Goal: Information Seeking & Learning: Learn about a topic

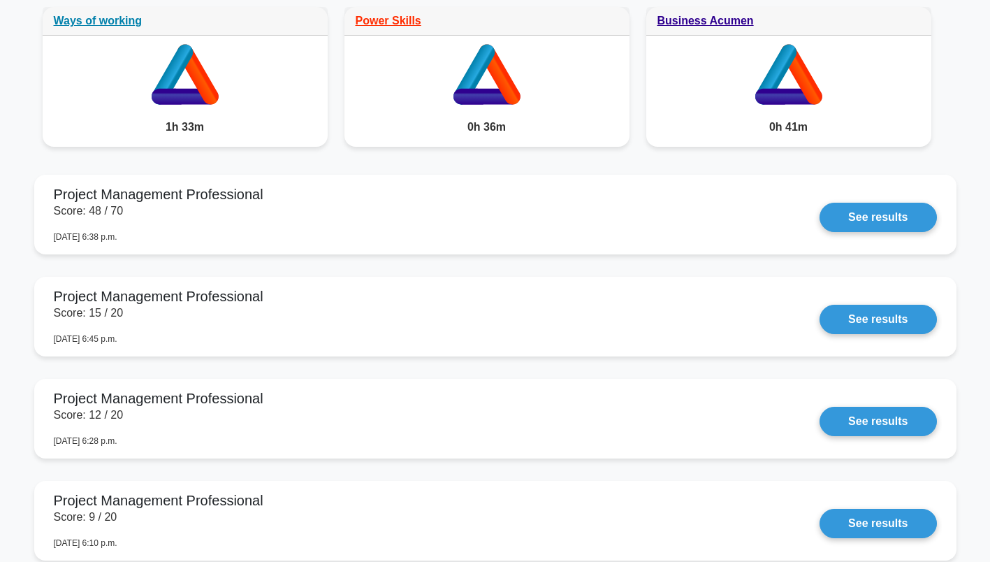
scroll to position [1118, 0]
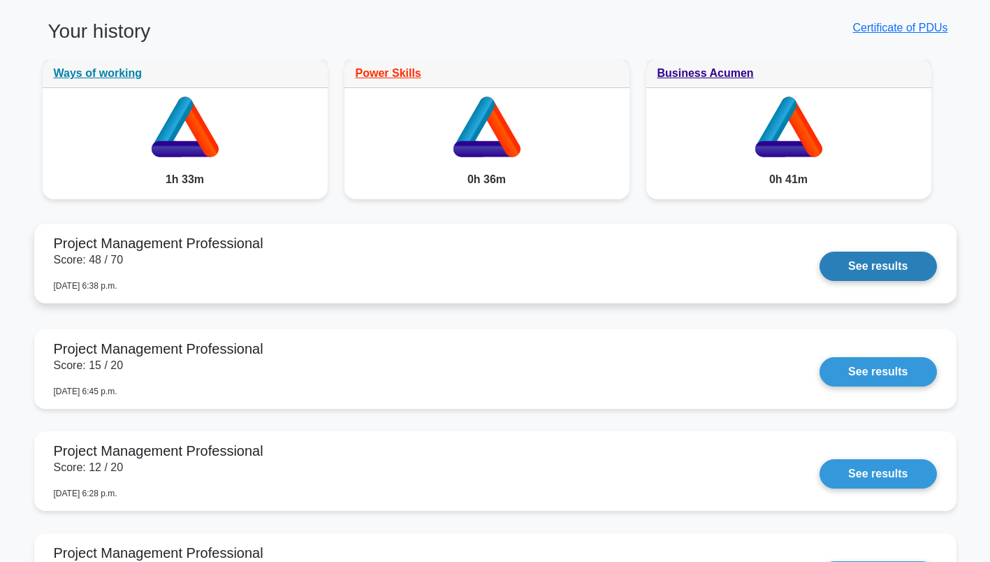
click at [892, 269] on link "See results" at bounding box center [878, 266] width 117 height 29
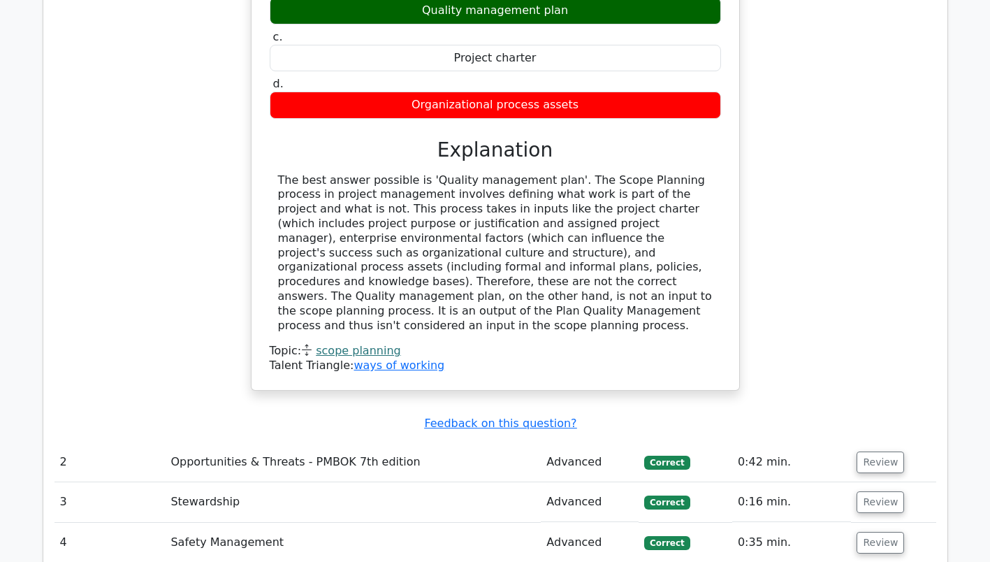
scroll to position [2376, 0]
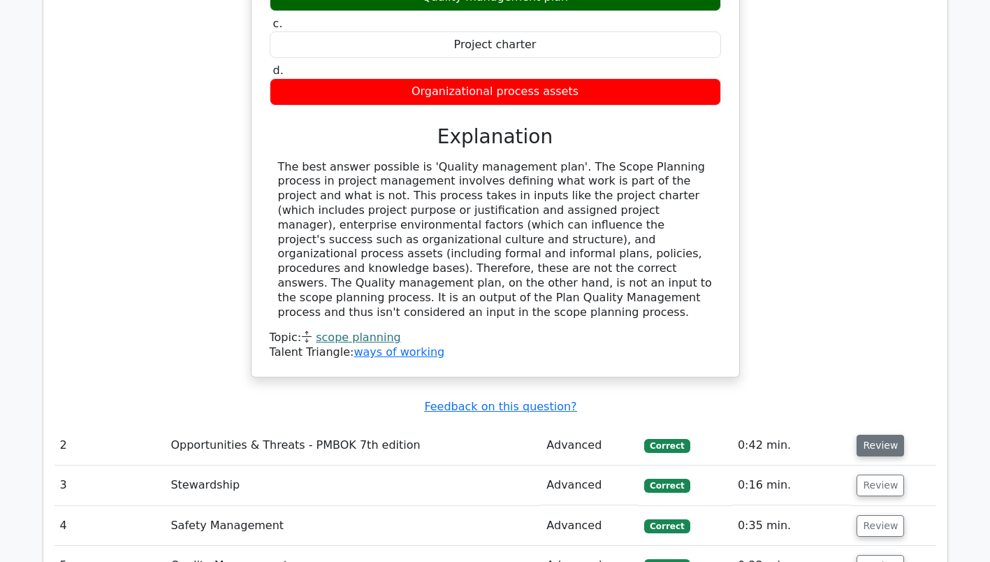
click at [887, 435] on button "Review" at bounding box center [881, 446] width 48 height 22
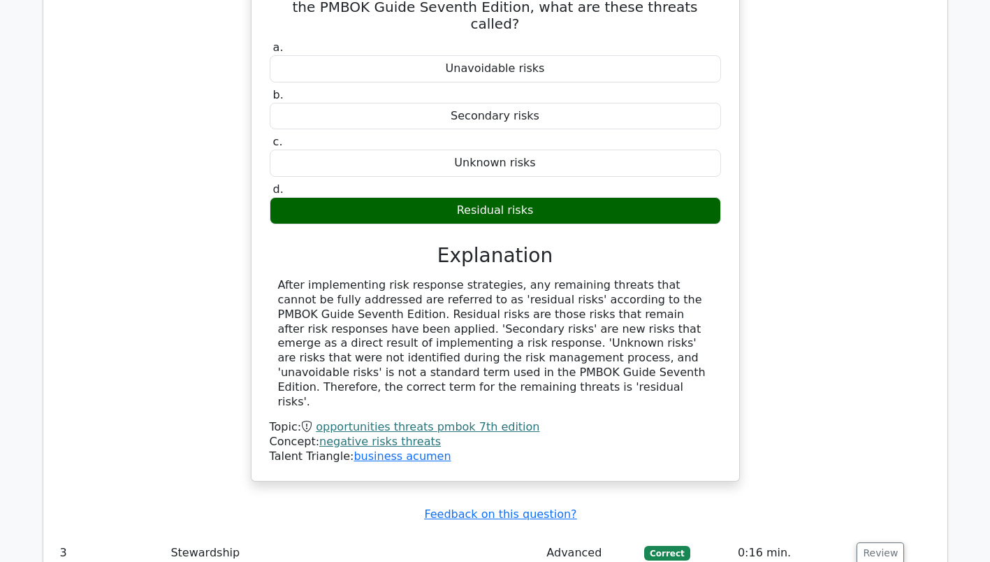
scroll to position [2935, 0]
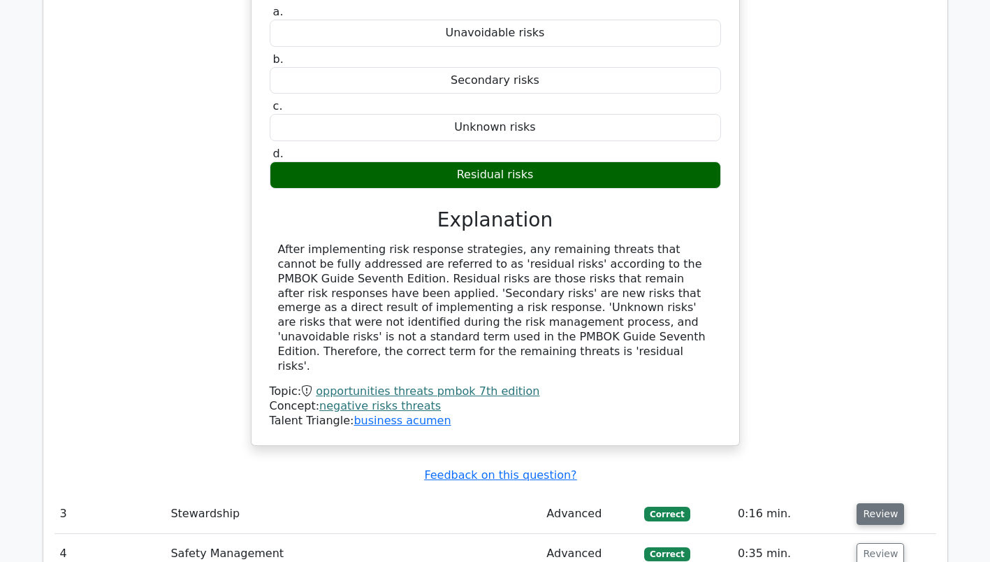
click at [866, 503] on button "Review" at bounding box center [881, 514] width 48 height 22
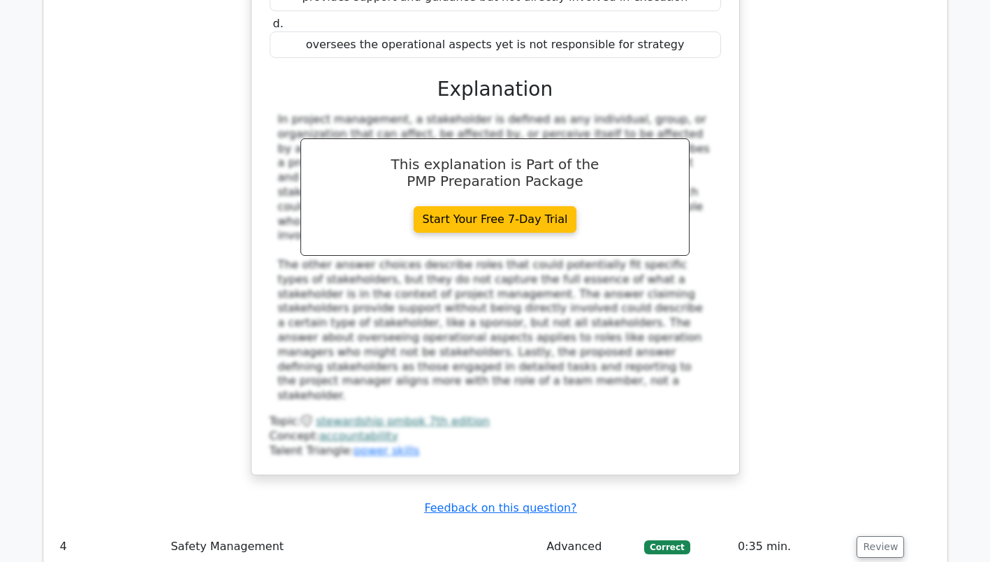
scroll to position [3773, 0]
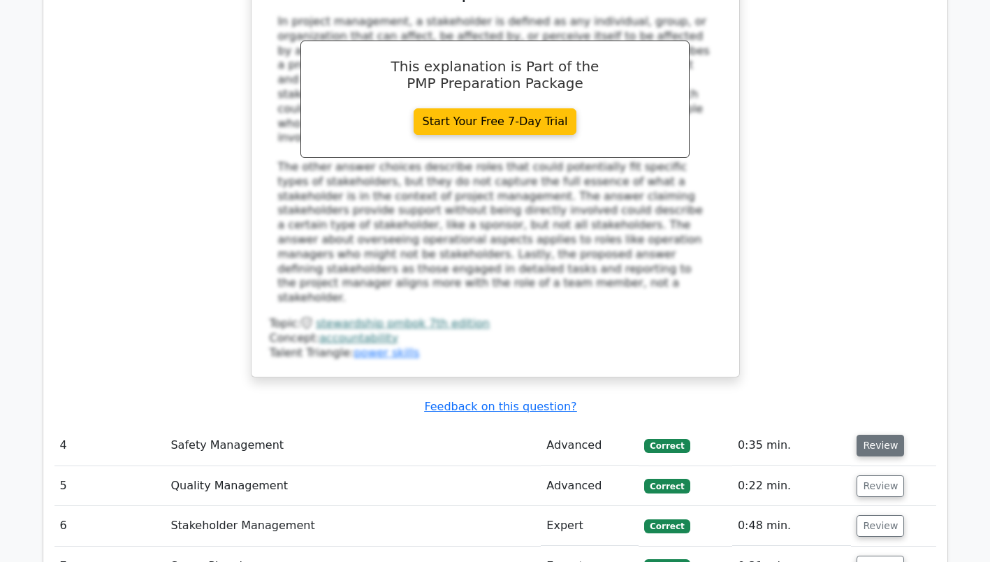
click at [868, 435] on button "Review" at bounding box center [881, 446] width 48 height 22
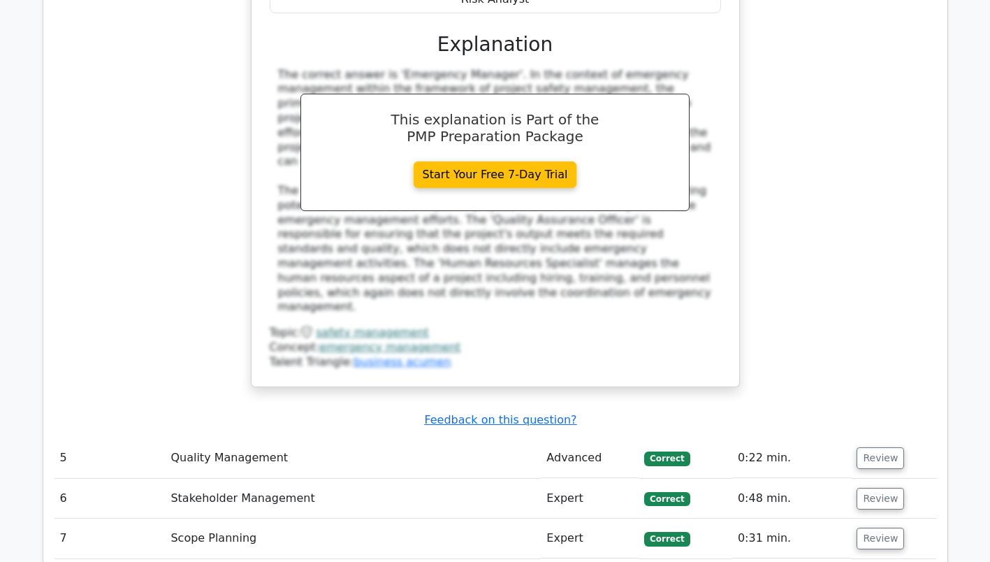
scroll to position [4542, 0]
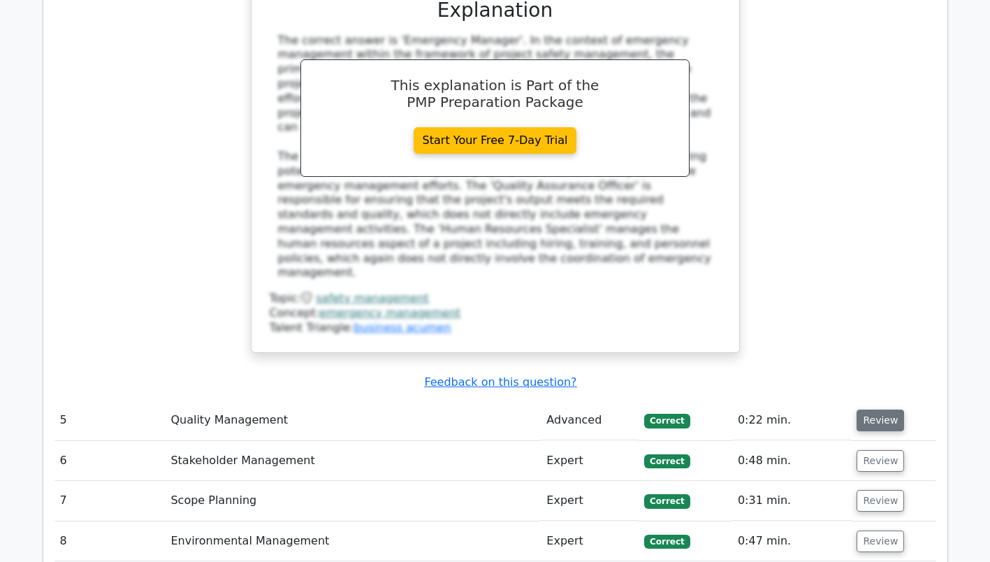
click at [876, 409] on button "Review" at bounding box center [881, 420] width 48 height 22
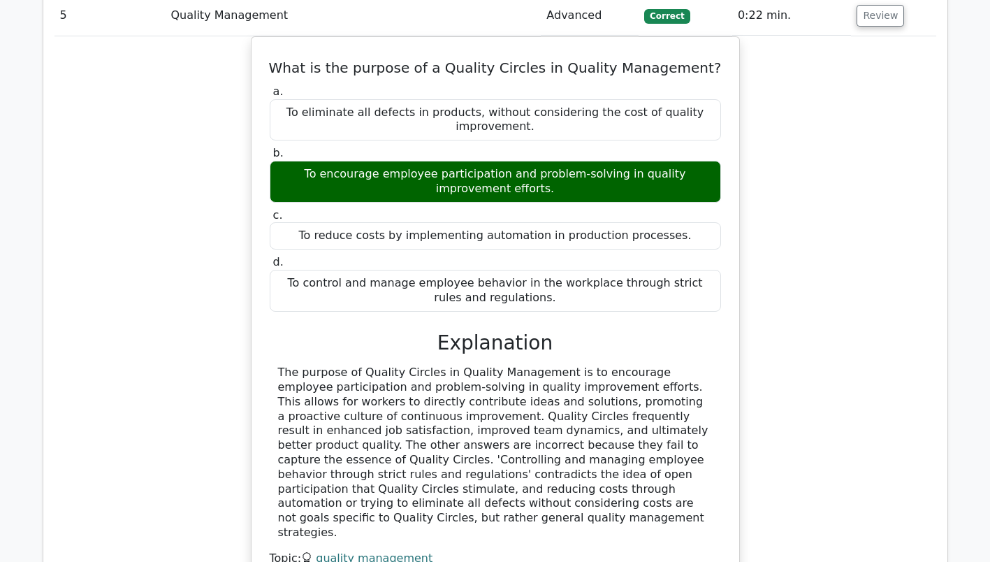
scroll to position [4961, 0]
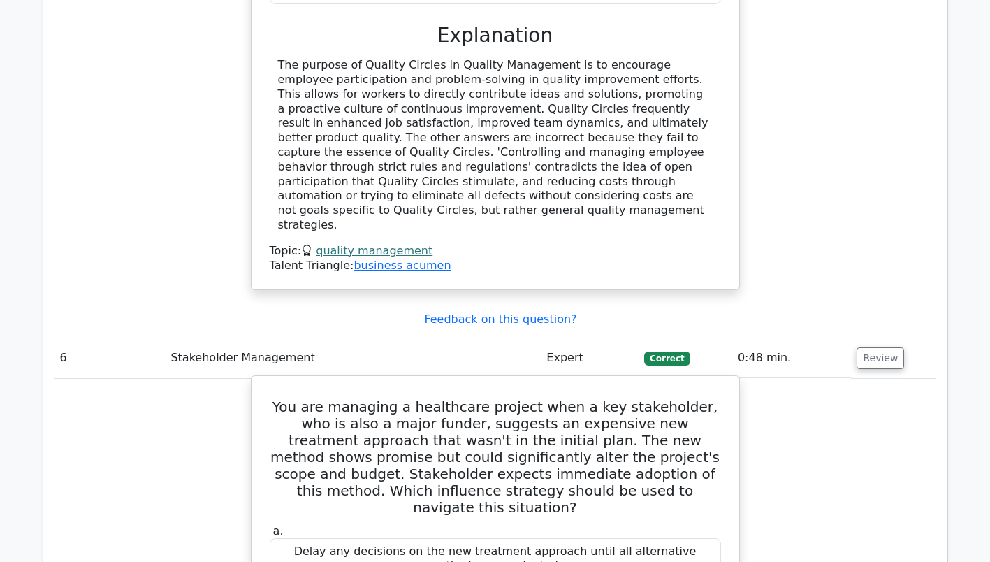
scroll to position [5171, 0]
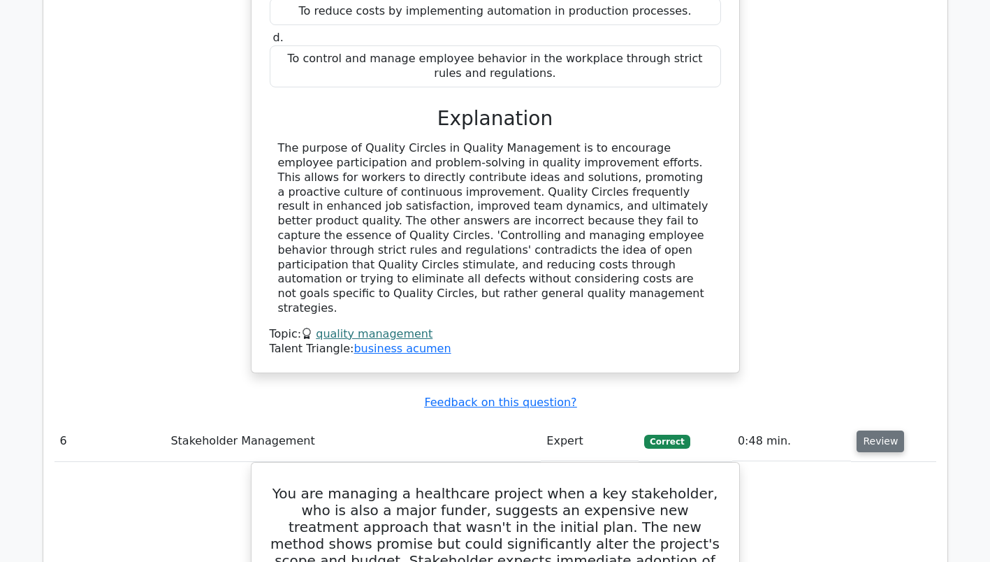
click at [881, 430] on button "Review" at bounding box center [881, 441] width 48 height 22
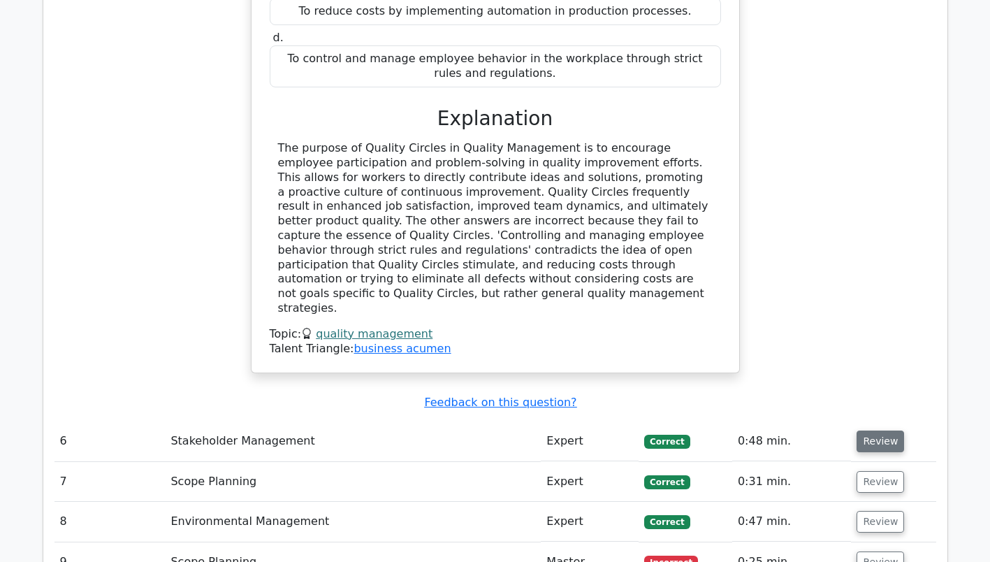
click at [881, 430] on button "Review" at bounding box center [881, 441] width 48 height 22
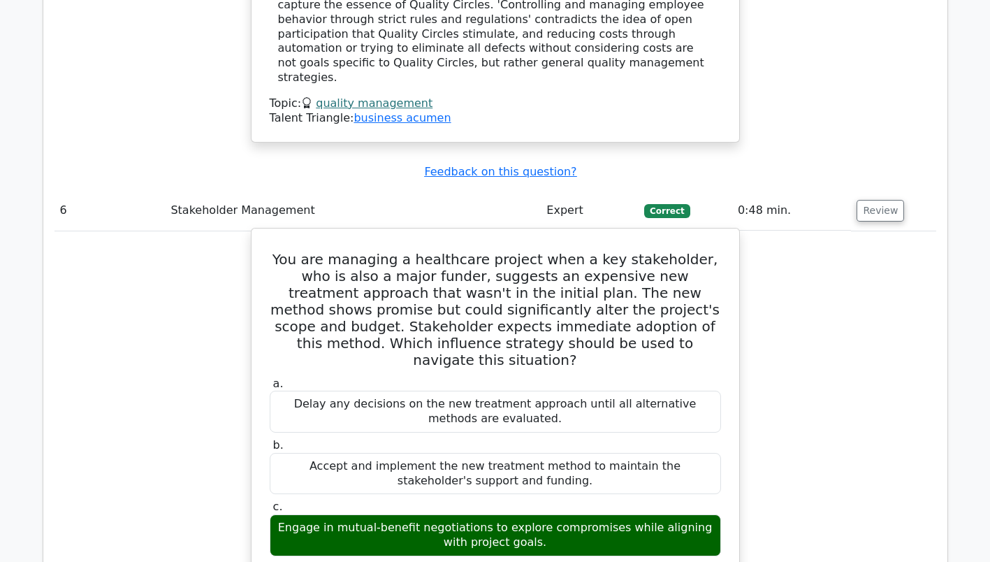
scroll to position [5451, 0]
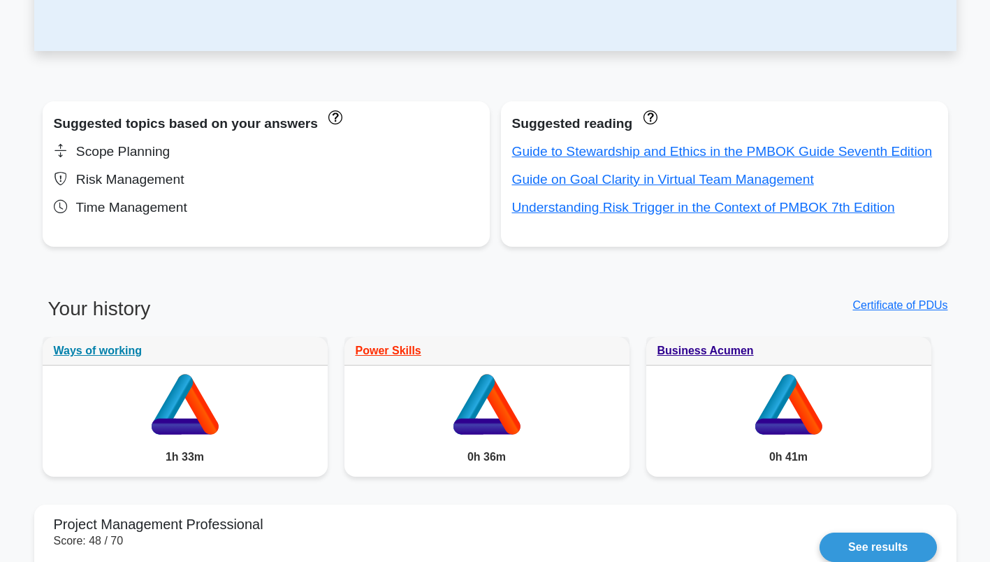
scroll to position [839, 0]
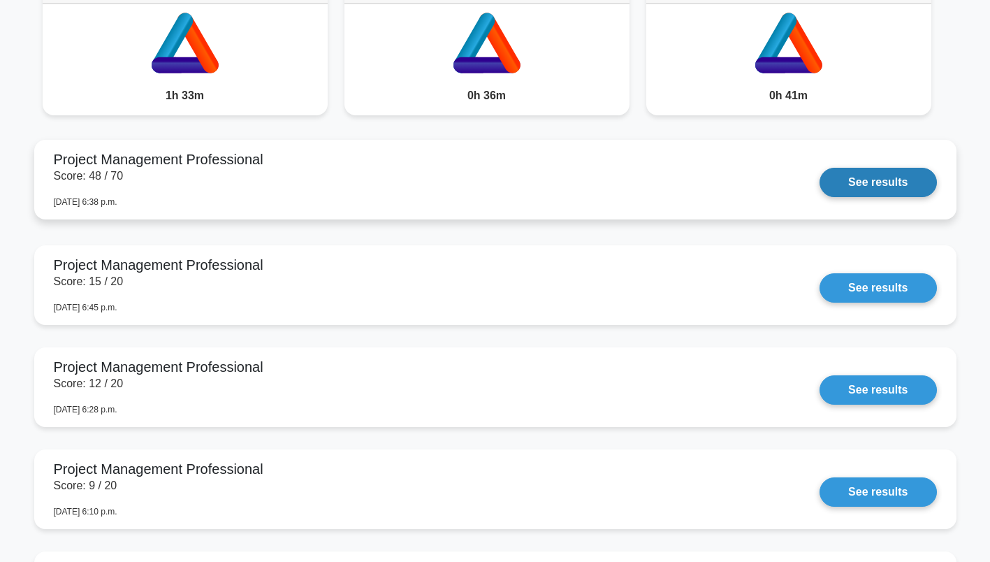
click at [899, 186] on link "See results" at bounding box center [878, 182] width 117 height 29
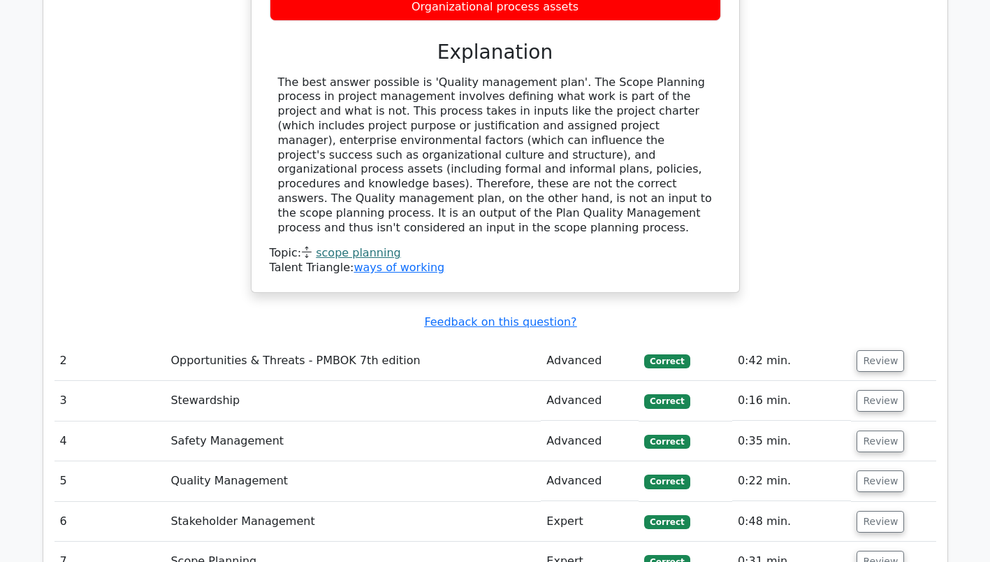
scroll to position [2026, 0]
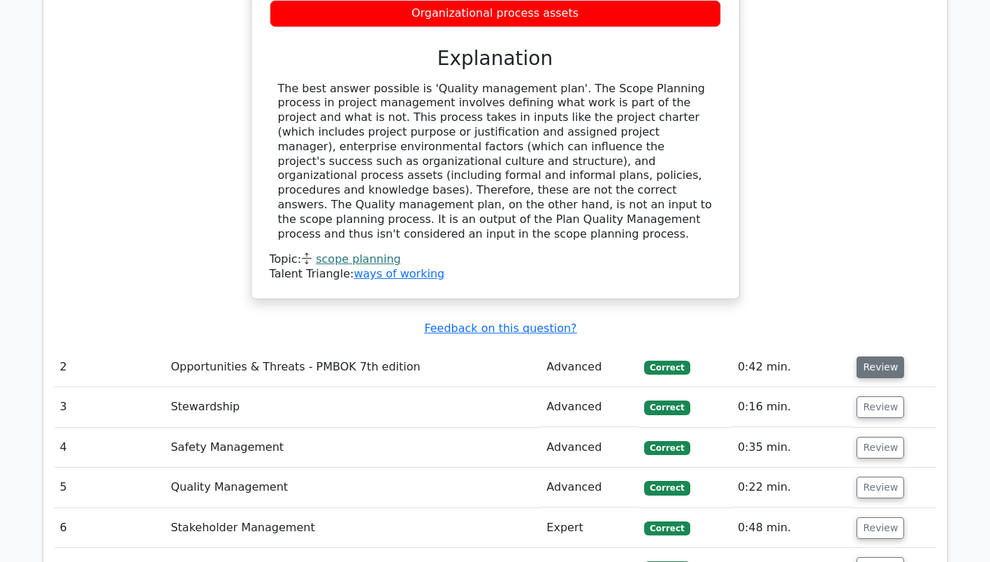
click at [885, 356] on button "Review" at bounding box center [881, 367] width 48 height 22
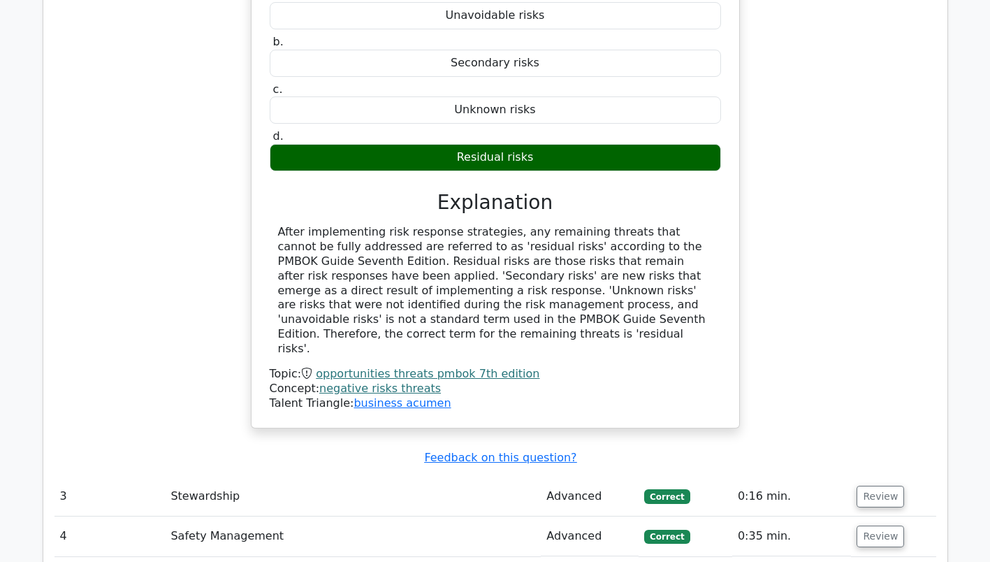
scroll to position [2568, 0]
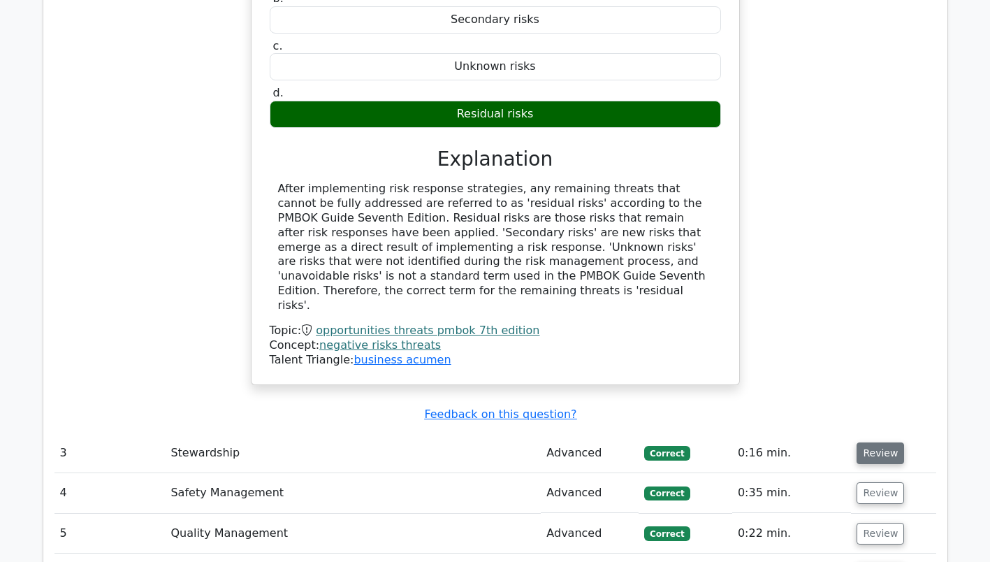
click at [881, 442] on button "Review" at bounding box center [881, 453] width 48 height 22
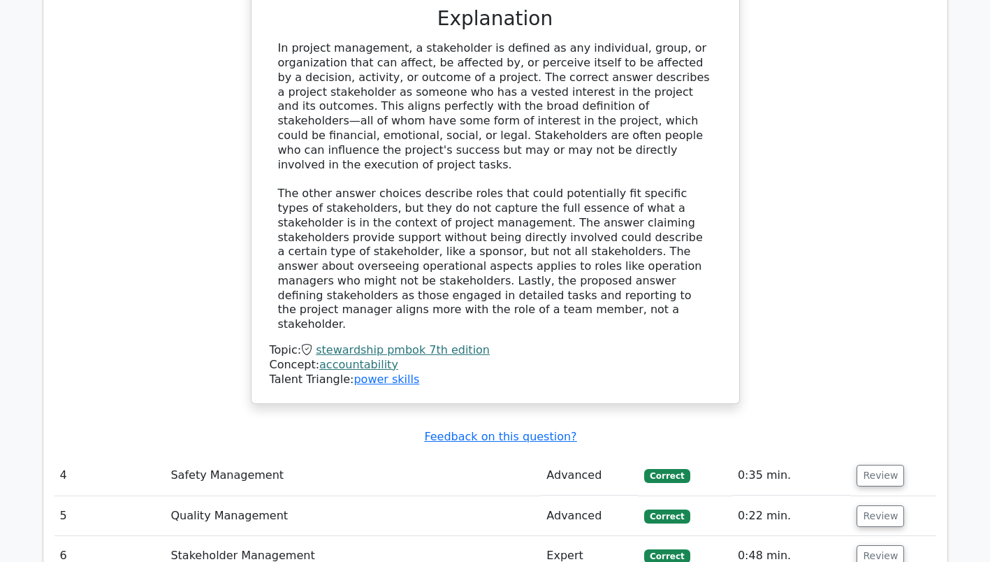
scroll to position [3337, 0]
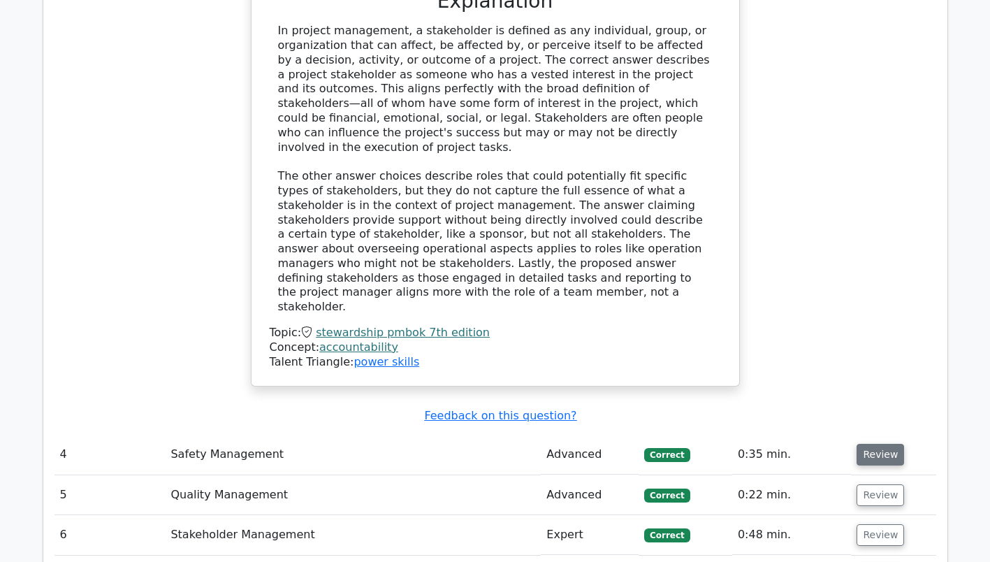
click at [871, 444] on button "Review" at bounding box center [881, 455] width 48 height 22
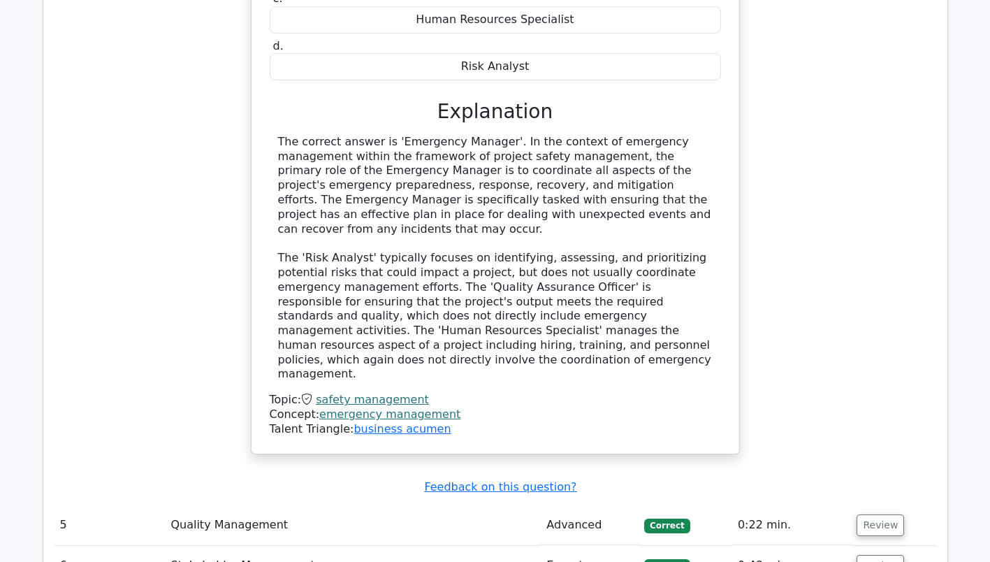
scroll to position [4035, 0]
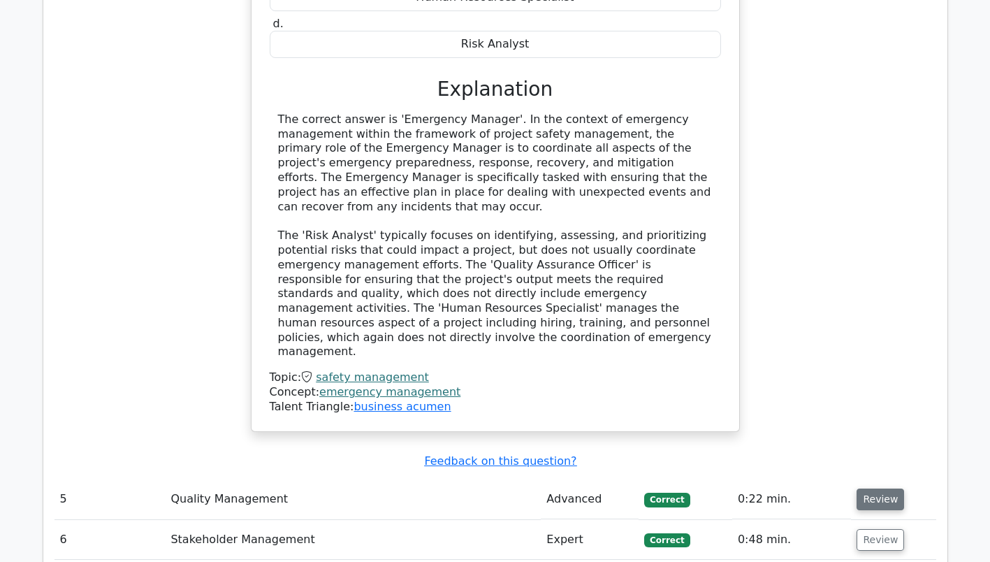
click at [874, 488] on button "Review" at bounding box center [881, 499] width 48 height 22
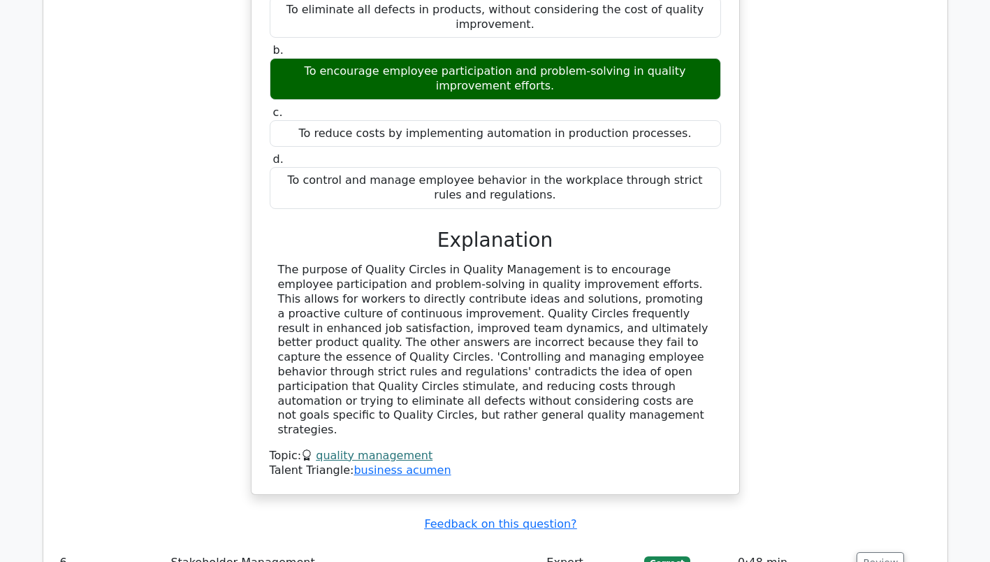
scroll to position [4622, 0]
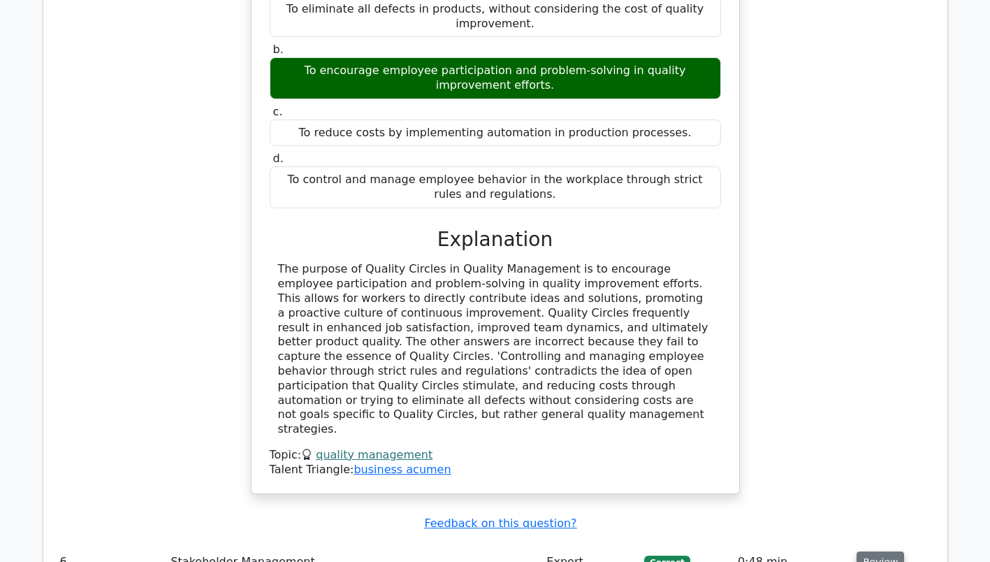
click at [874, 551] on button "Review" at bounding box center [881, 562] width 48 height 22
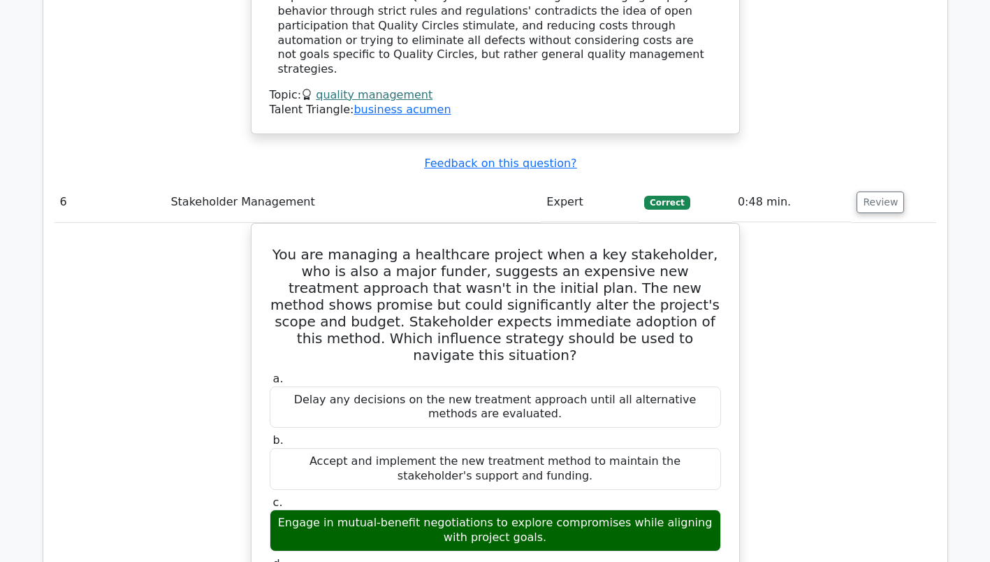
scroll to position [5014, 0]
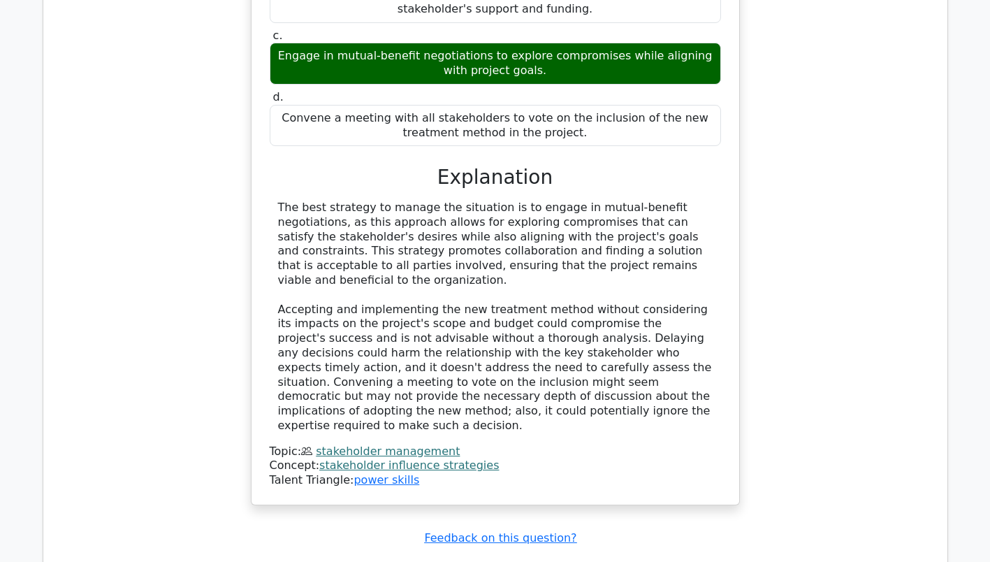
scroll to position [5447, 0]
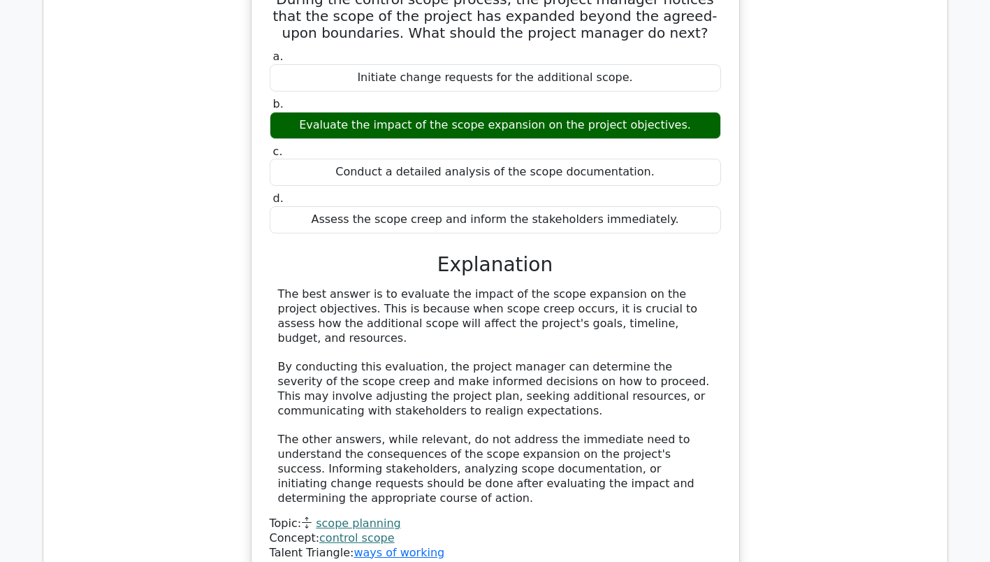
scroll to position [6076, 0]
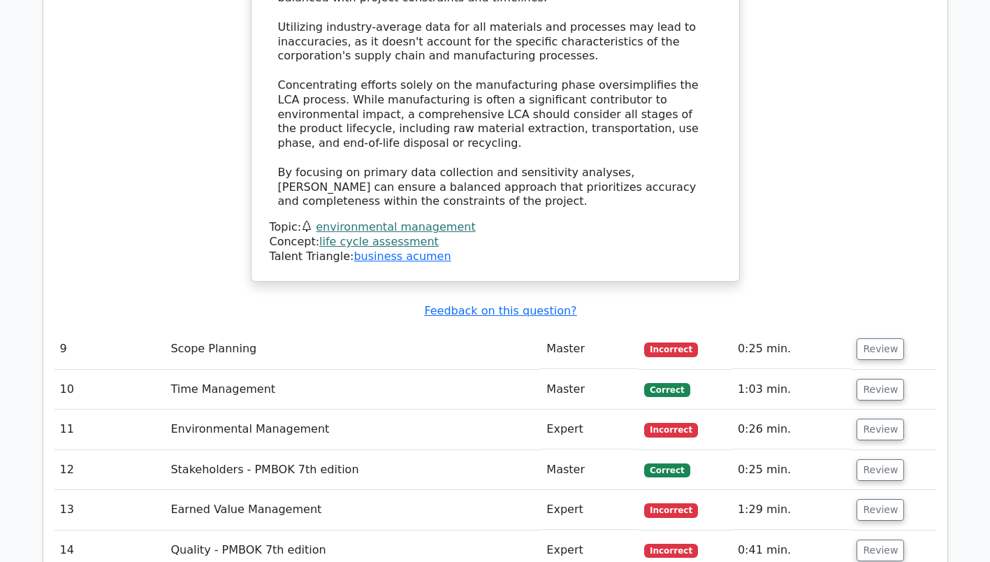
scroll to position [7488, 0]
click at [869, 338] on button "Review" at bounding box center [881, 349] width 48 height 22
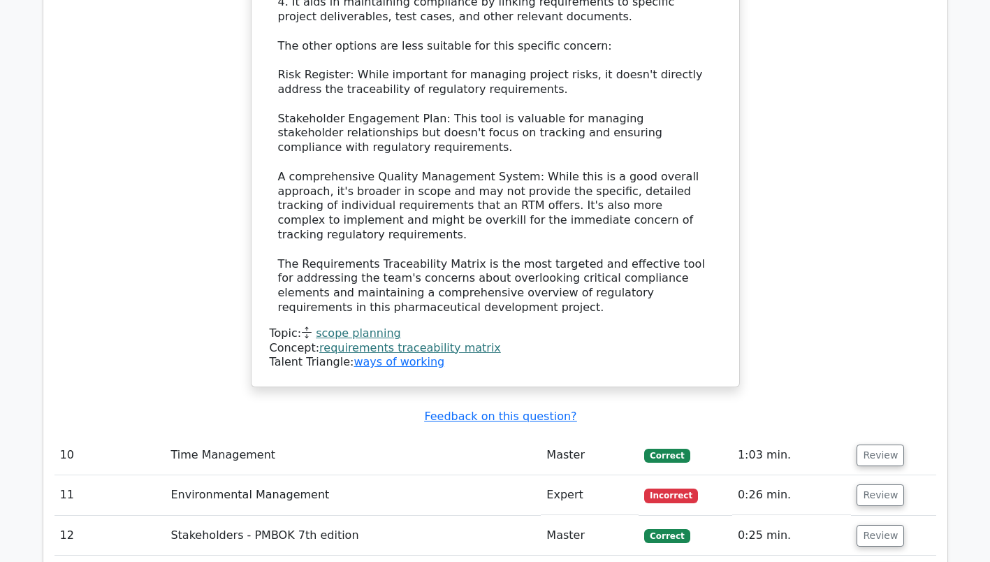
scroll to position [8466, 0]
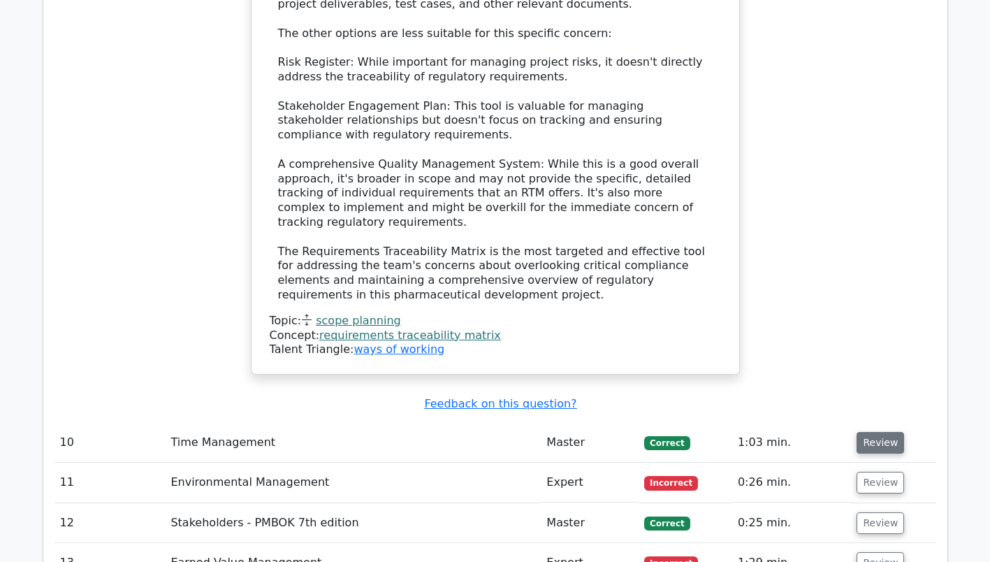
click at [884, 432] on button "Review" at bounding box center [881, 443] width 48 height 22
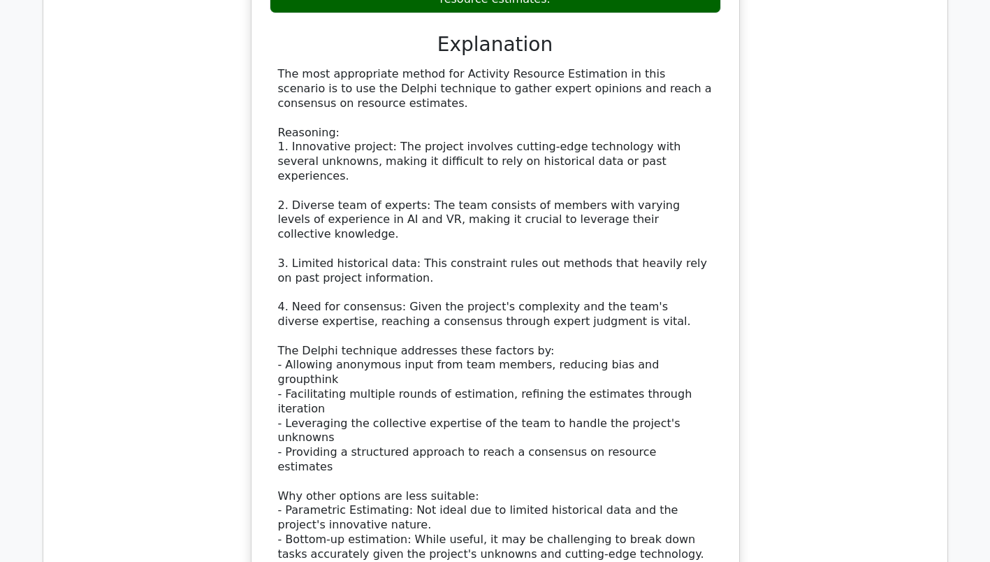
scroll to position [9374, 0]
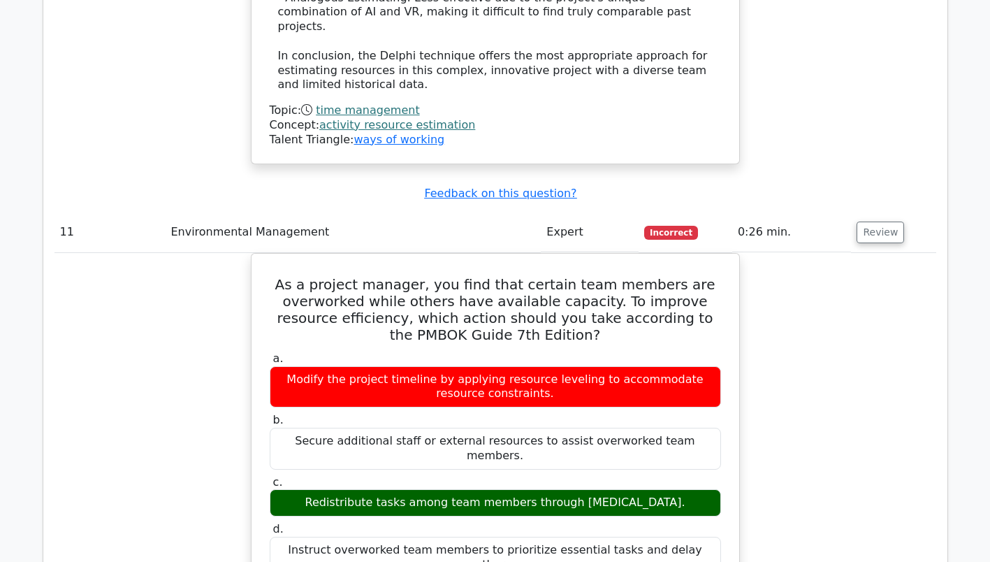
scroll to position [9933, 0]
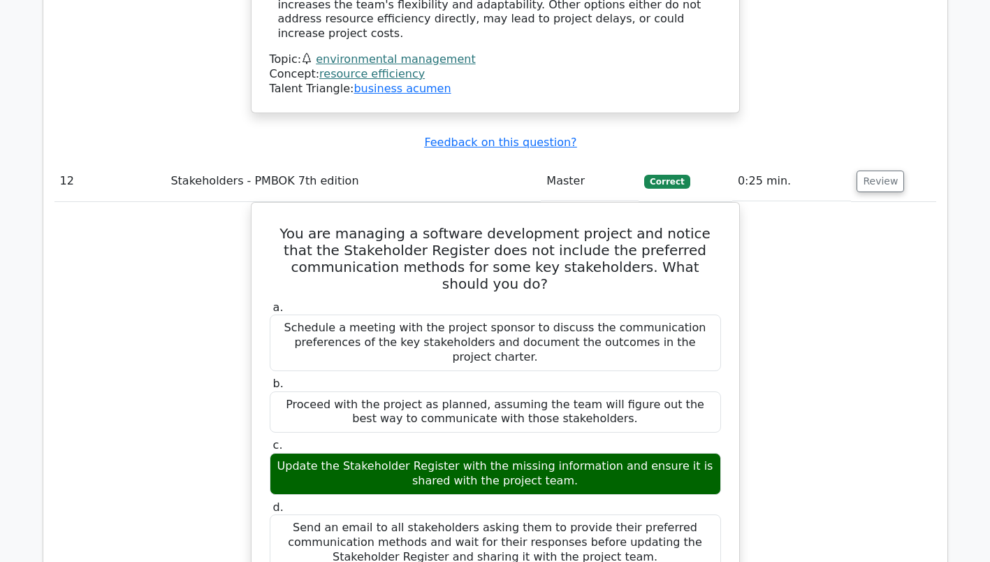
scroll to position [10688, 0]
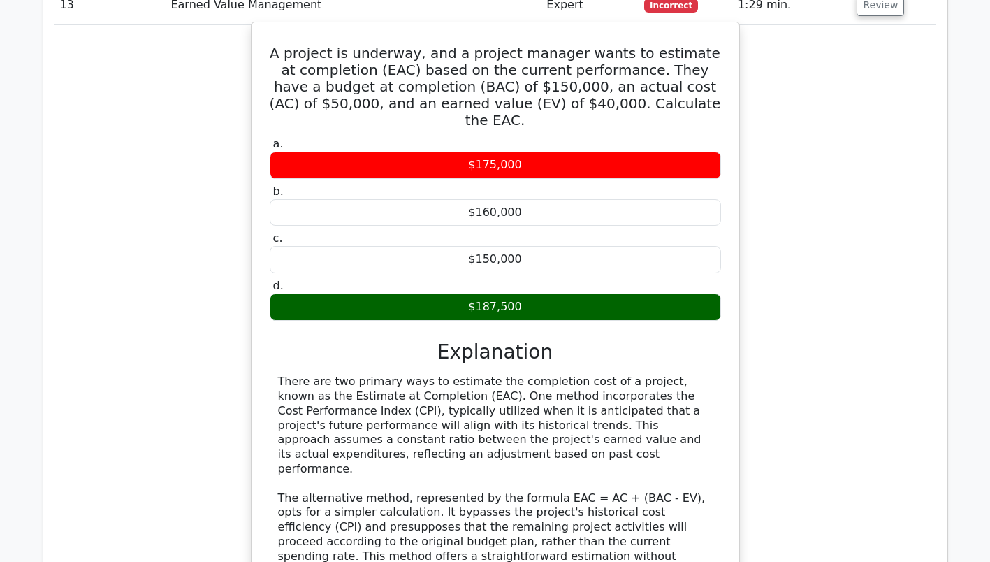
scroll to position [11582, 0]
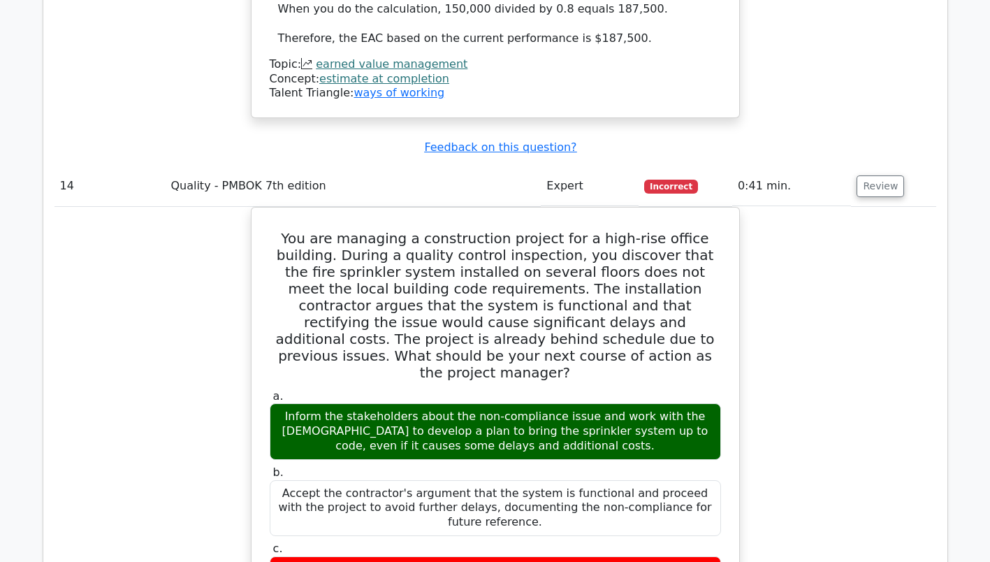
scroll to position [12561, 0]
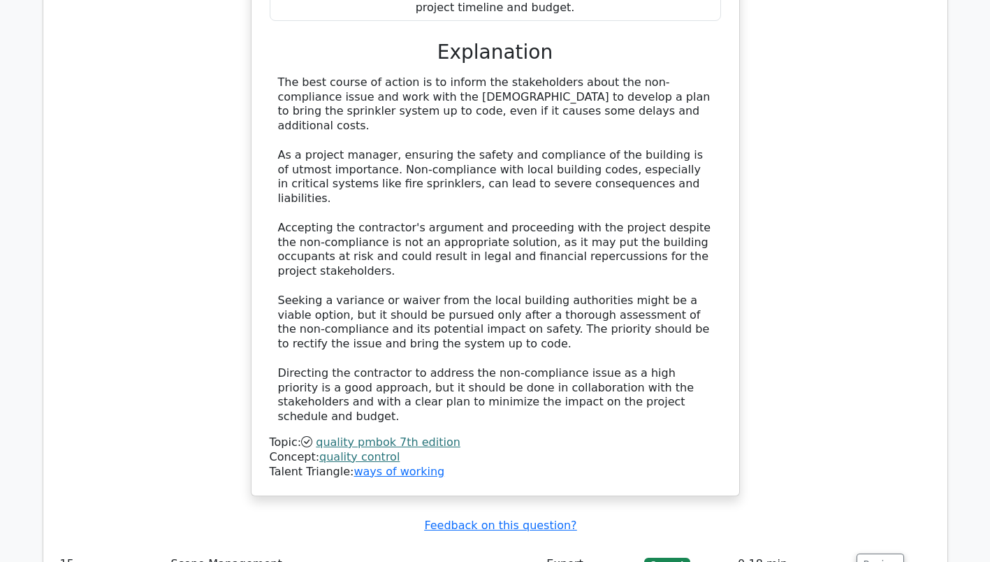
scroll to position [13120, 0]
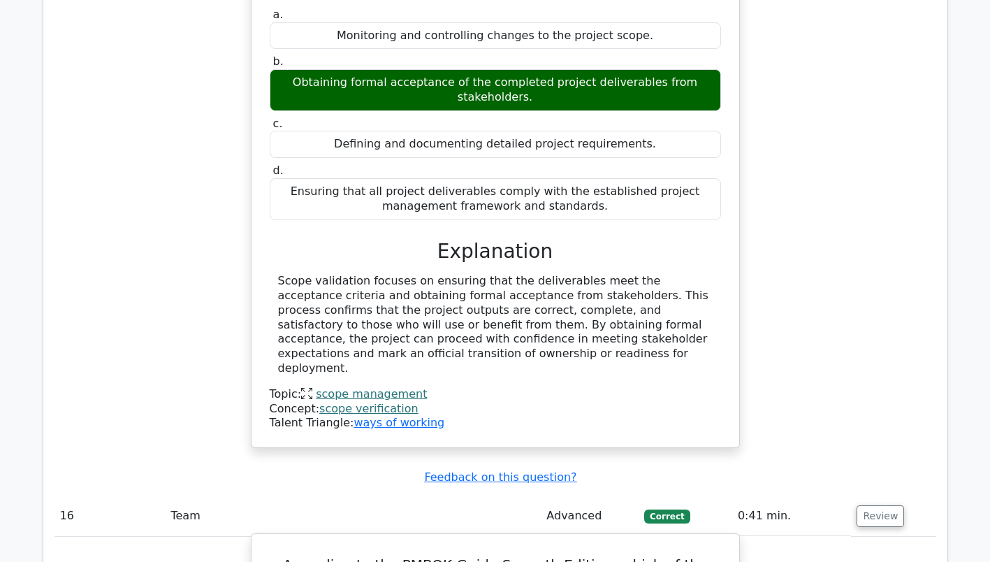
scroll to position [13749, 0]
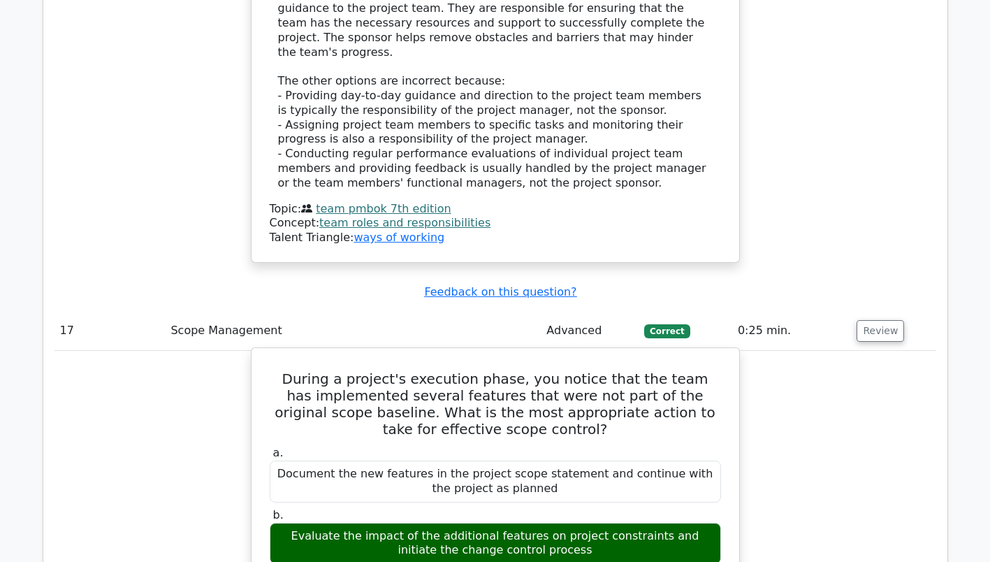
scroll to position [14727, 0]
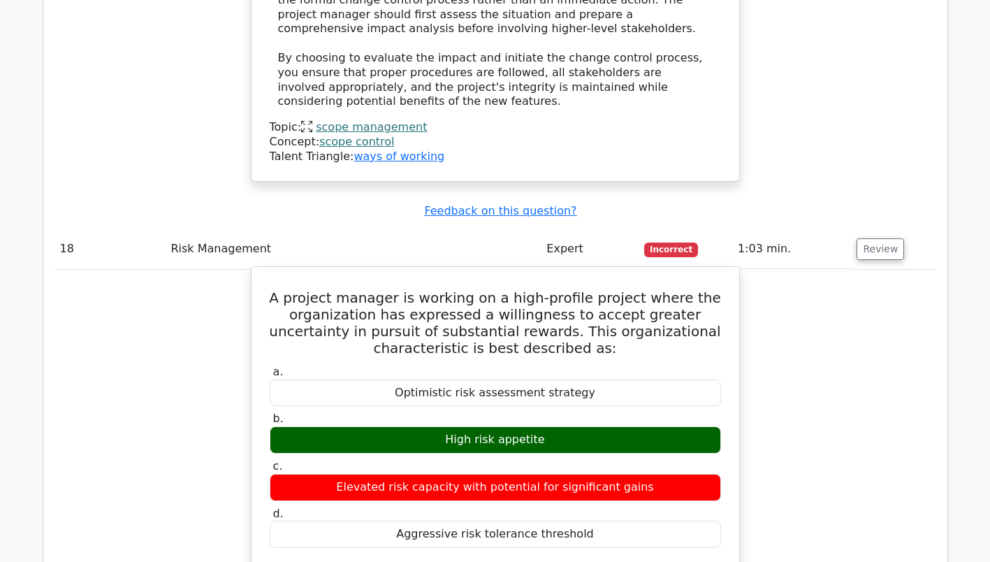
scroll to position [15761, 0]
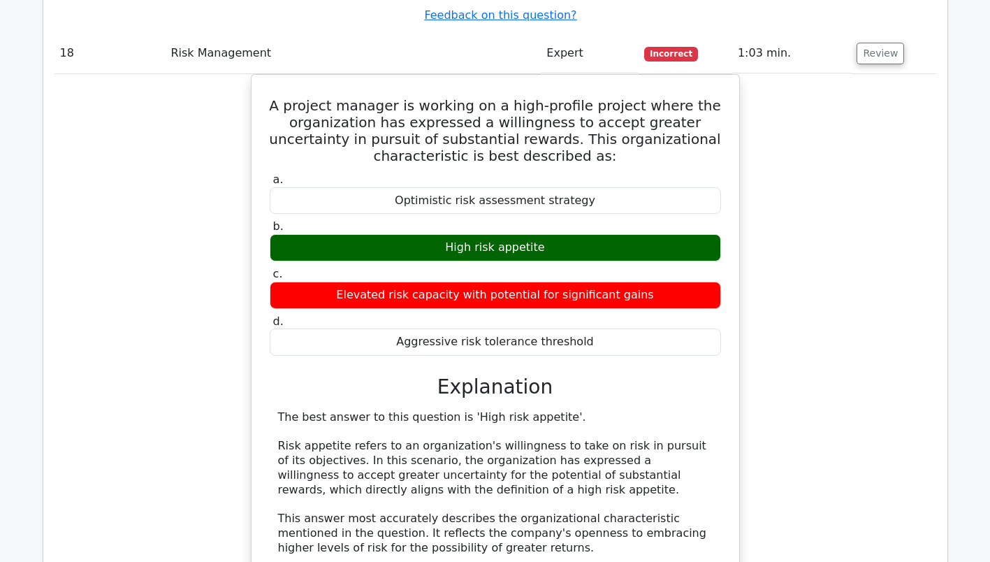
scroll to position [15957, 0]
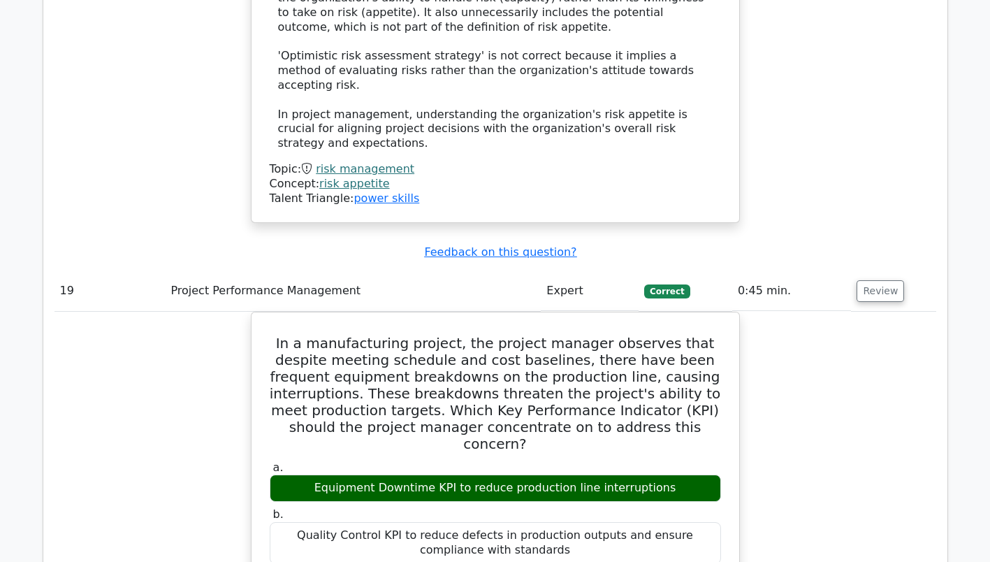
scroll to position [16656, 0]
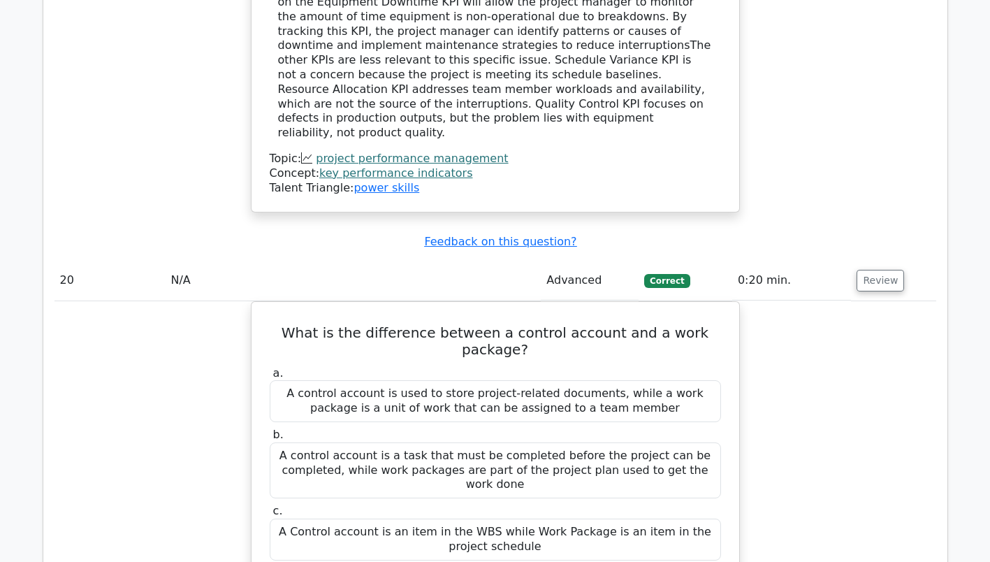
scroll to position [17410, 0]
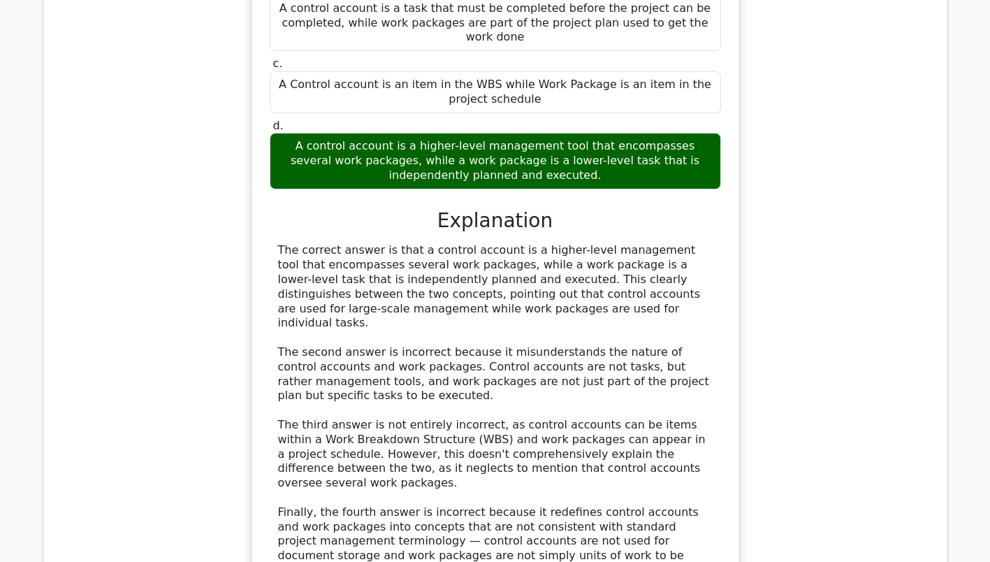
scroll to position [17858, 0]
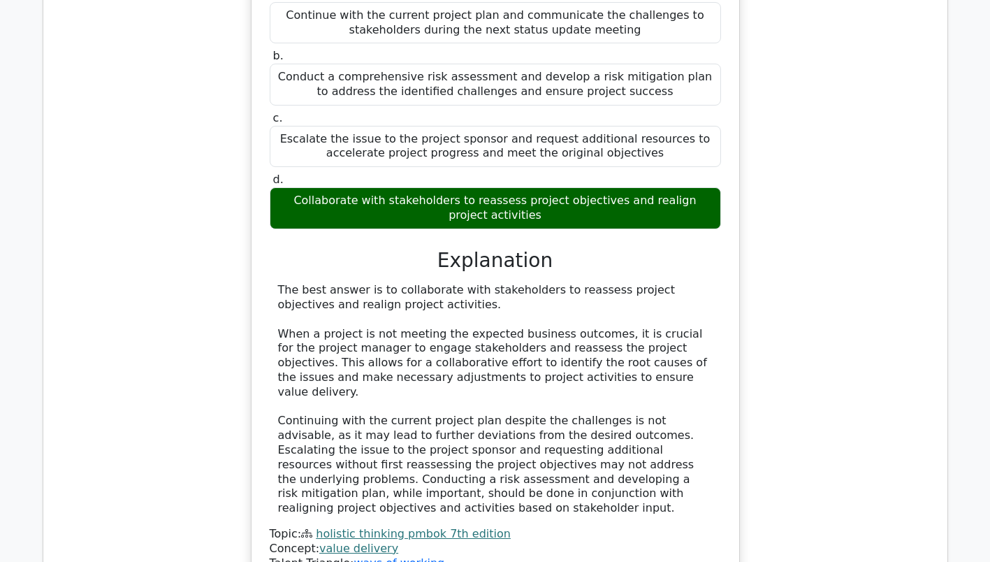
scroll to position [18654, 0]
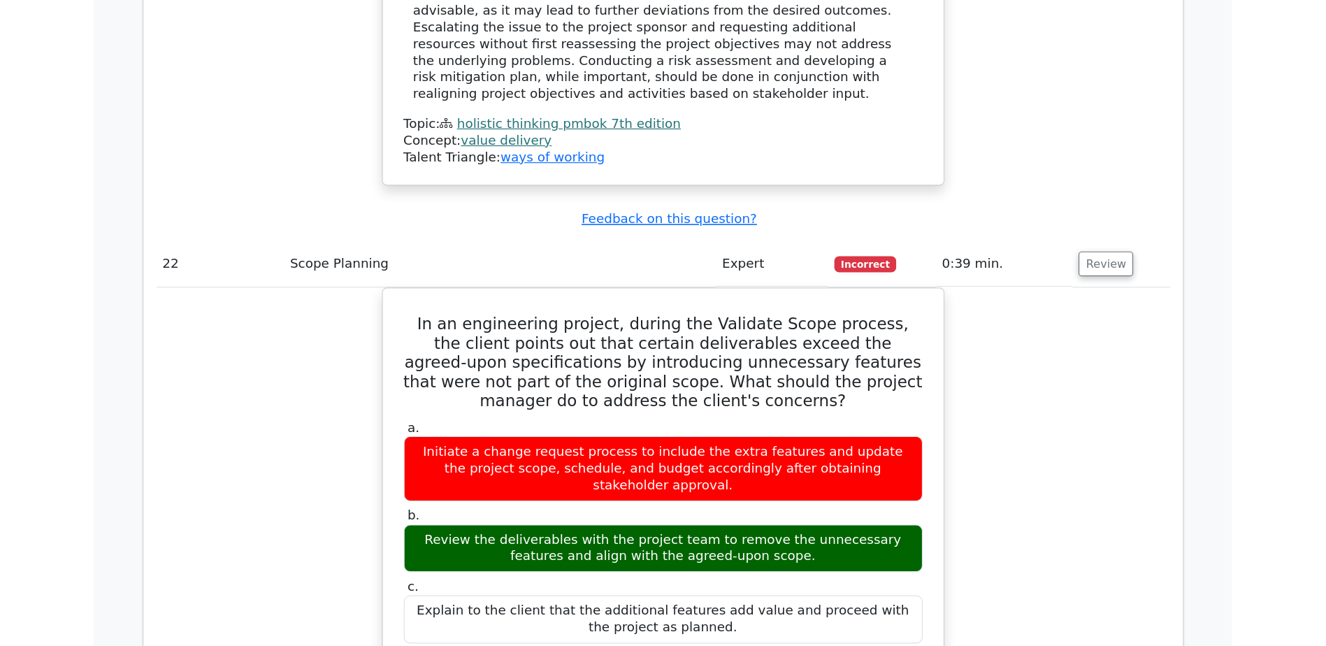
scroll to position [19143, 0]
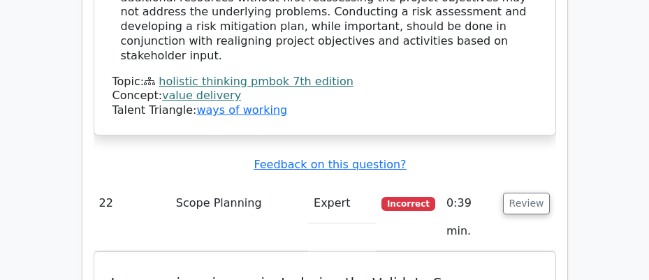
scroll to position [20113, 0]
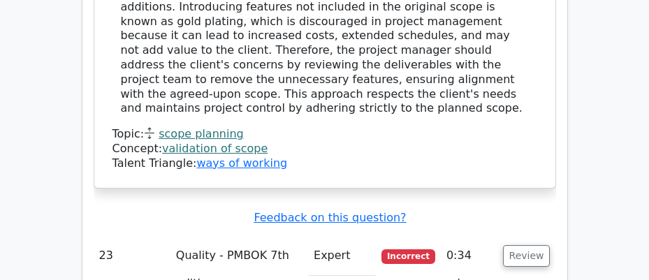
scroll to position [20895, 0]
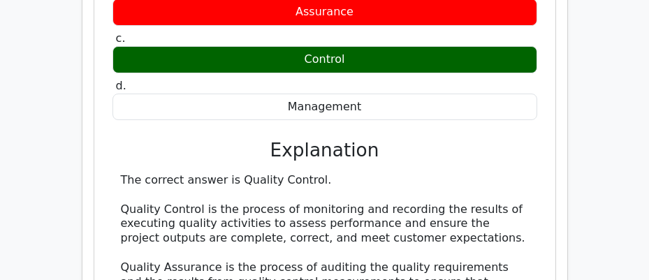
scroll to position [21286, 0]
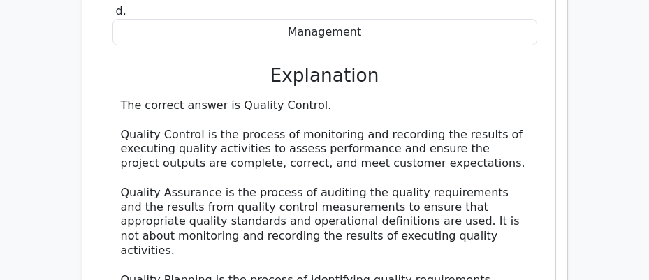
scroll to position [21370, 0]
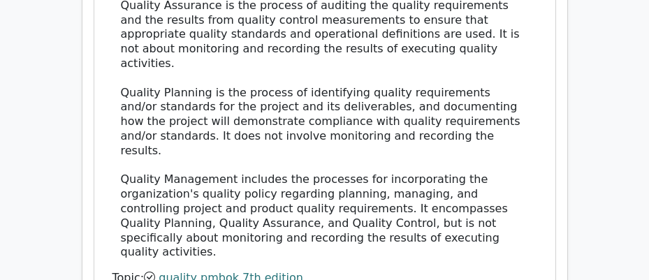
scroll to position [21566, 0]
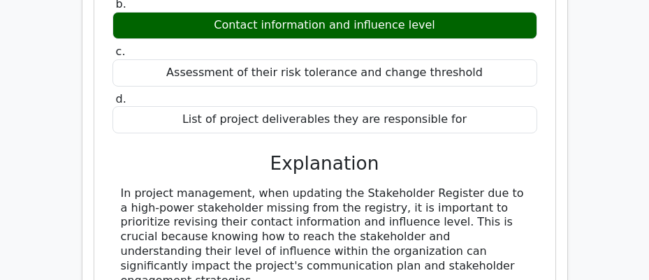
scroll to position [22153, 0]
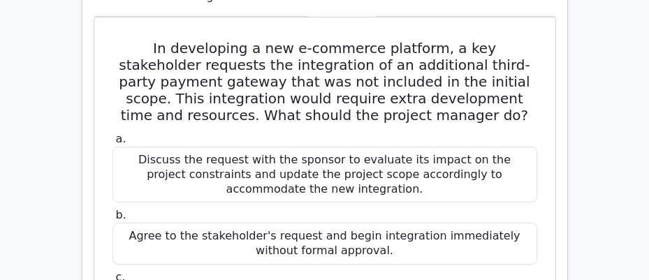
scroll to position [23383, 0]
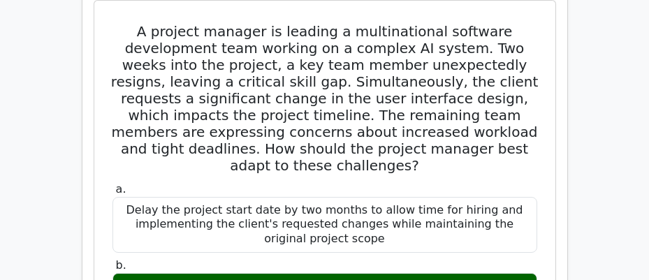
scroll to position [24179, 0]
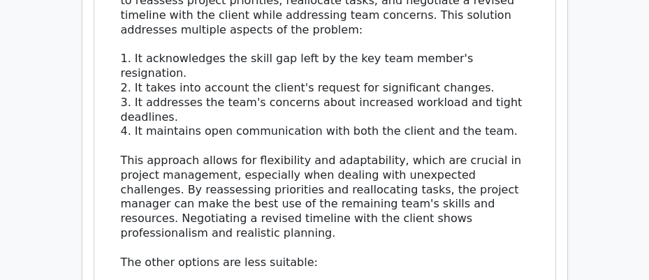
scroll to position [24711, 0]
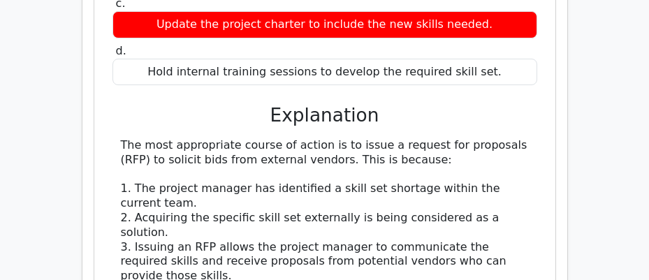
scroll to position [25605, 0]
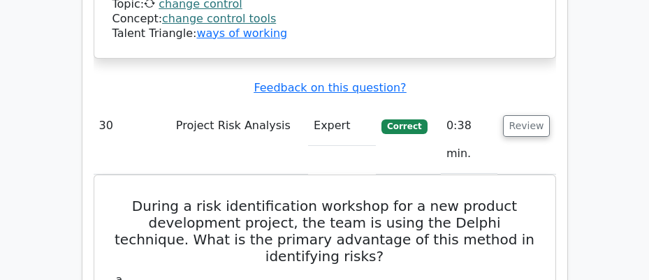
scroll to position [26779, 0]
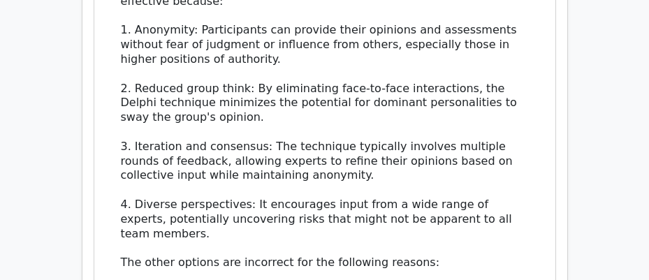
scroll to position [27366, 0]
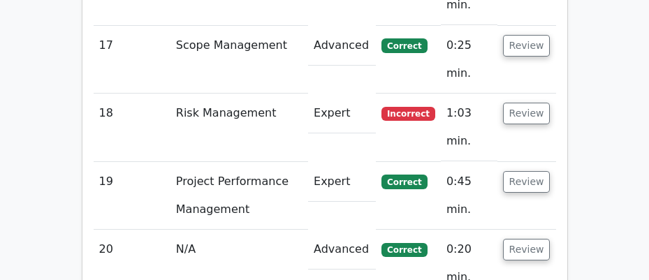
scroll to position [3499, 0]
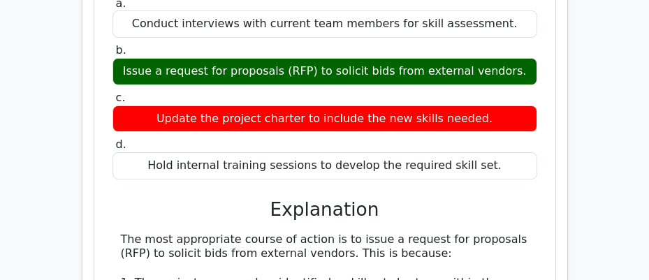
scroll to position [4477, 0]
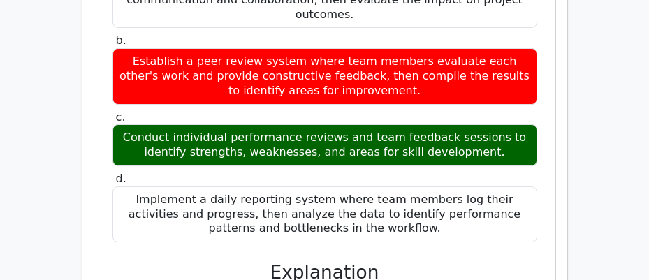
scroll to position [5637, 0]
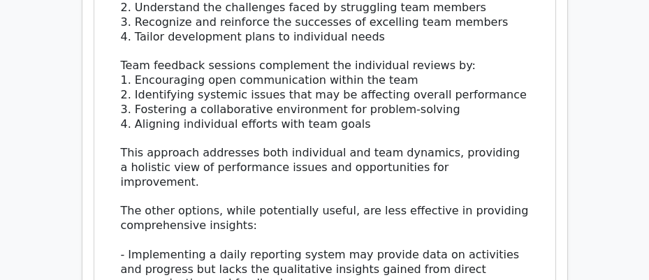
scroll to position [6056, 0]
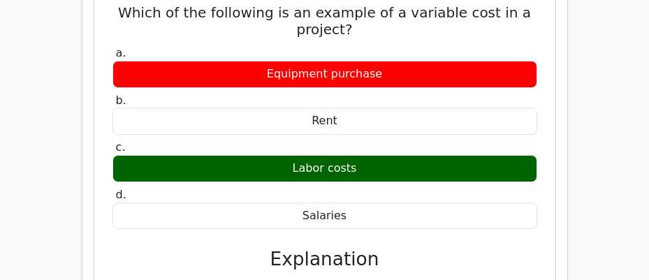
scroll to position [6755, 0]
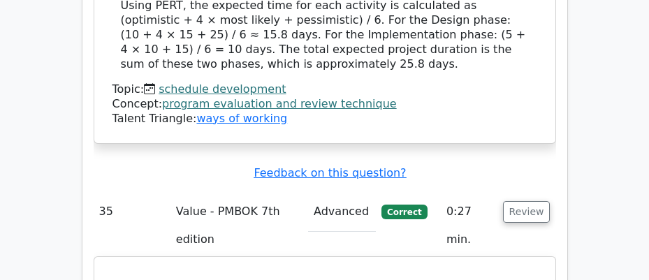
scroll to position [7706, 0]
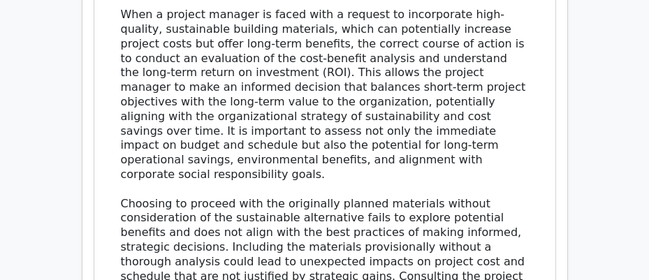
scroll to position [8404, 0]
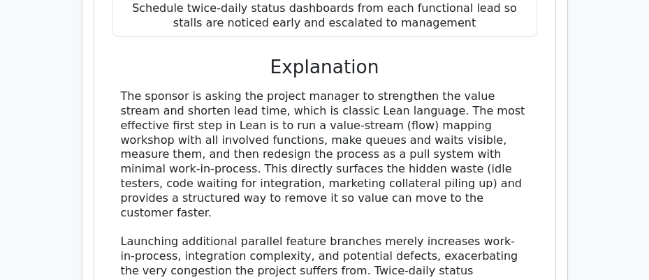
scroll to position [9327, 0]
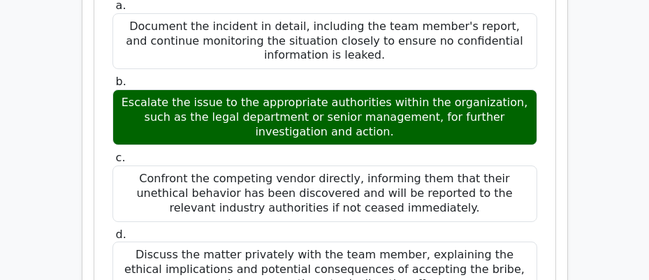
scroll to position [9998, 0]
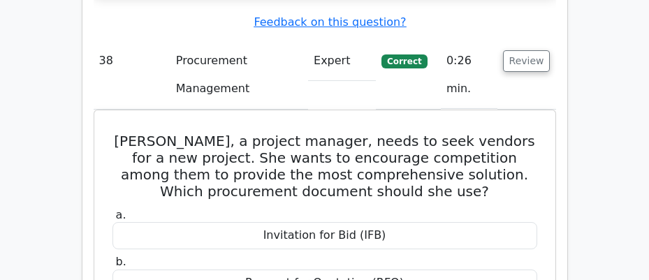
scroll to position [10724, 0]
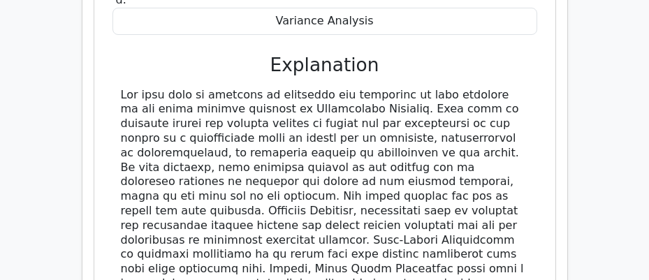
scroll to position [11758, 0]
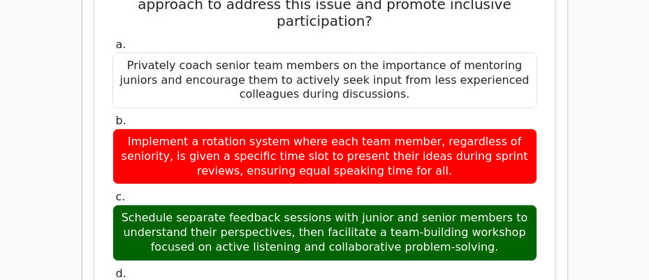
scroll to position [12401, 0]
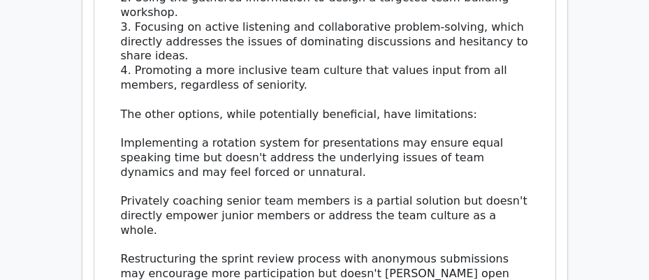
scroll to position [12960, 0]
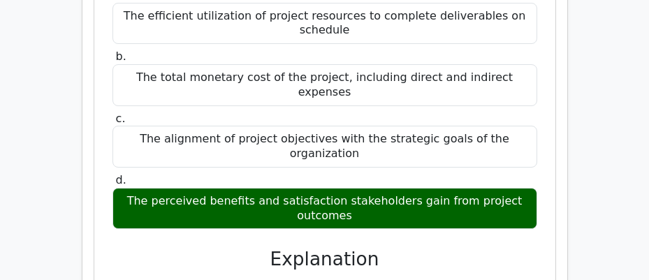
scroll to position [13617, 0]
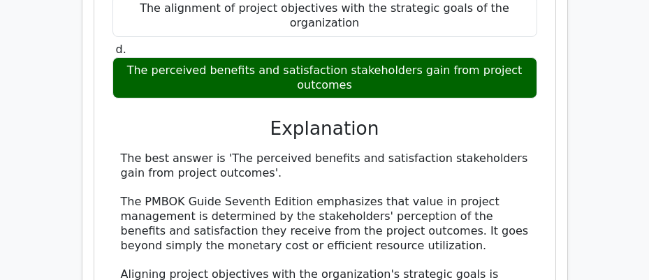
scroll to position [13729, 0]
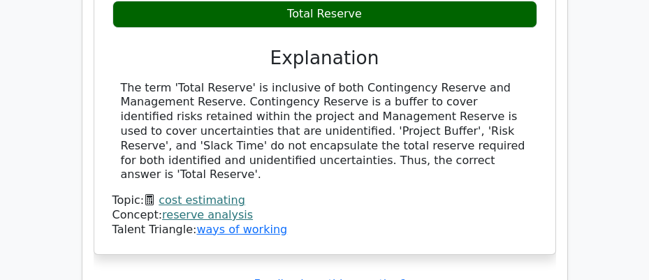
scroll to position [14540, 0]
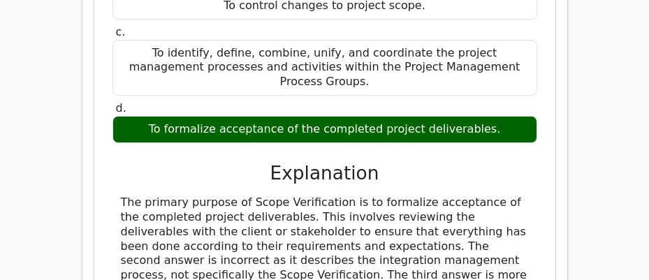
scroll to position [15043, 0]
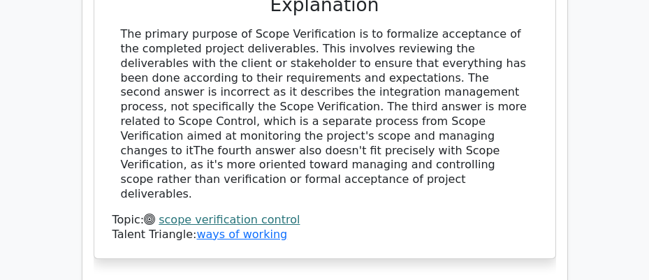
scroll to position [15211, 0]
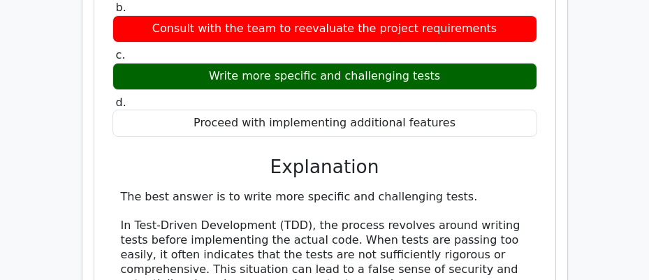
scroll to position [15742, 0]
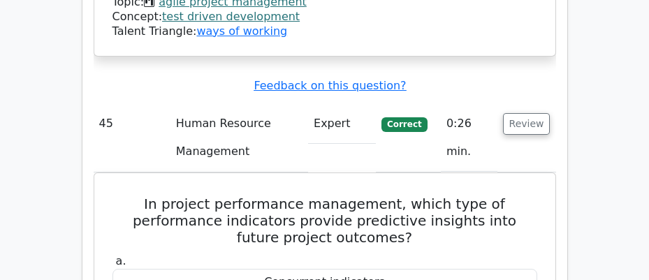
scroll to position [16412, 0]
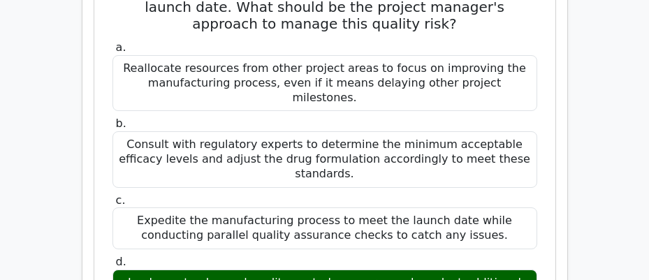
scroll to position [17335, 0]
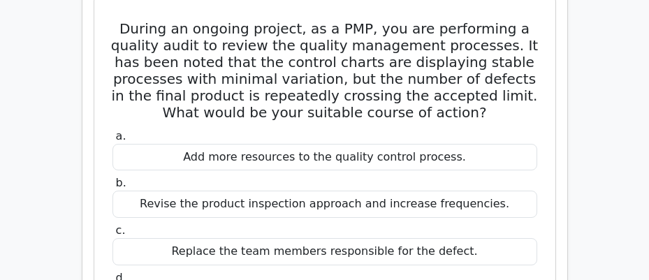
scroll to position [17922, 0]
